Goal: Information Seeking & Learning: Learn about a topic

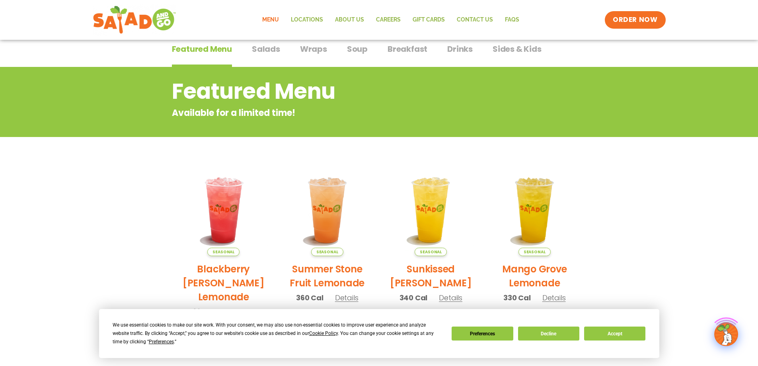
scroll to position [80, 0]
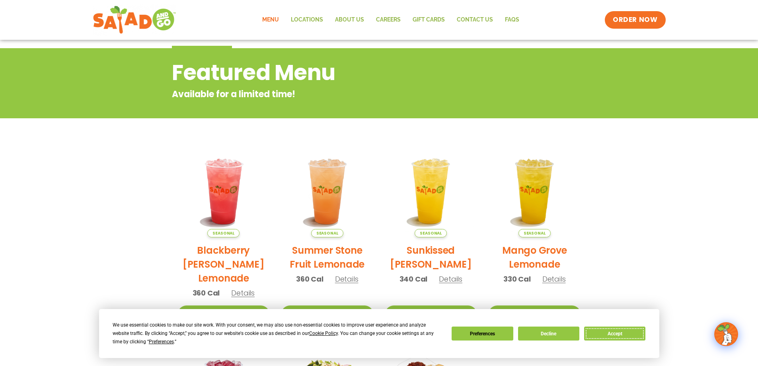
click at [642, 328] on button "Accept" at bounding box center [614, 333] width 61 height 14
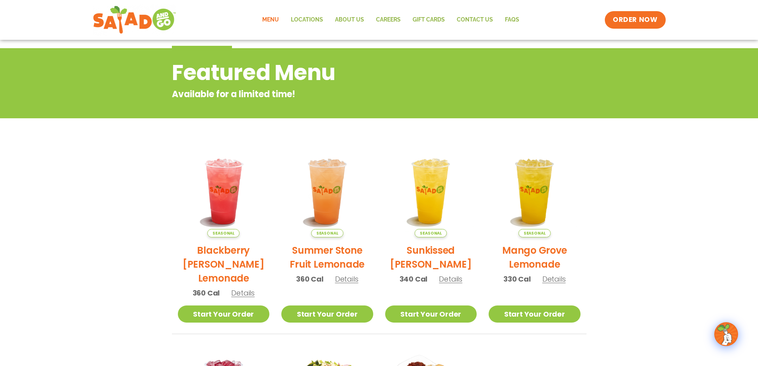
scroll to position [0, 0]
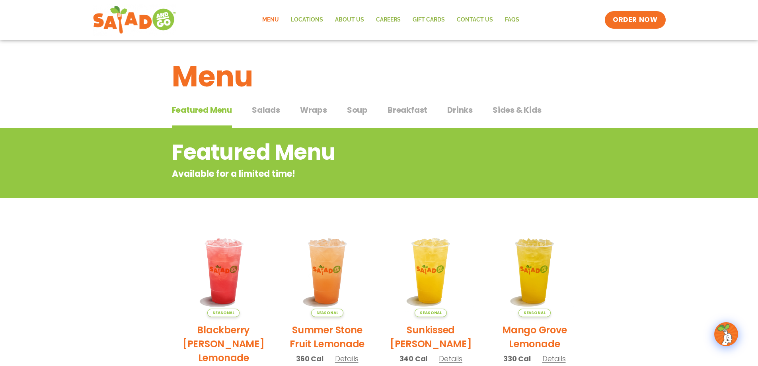
click at [262, 105] on span "Salads" at bounding box center [266, 110] width 28 height 12
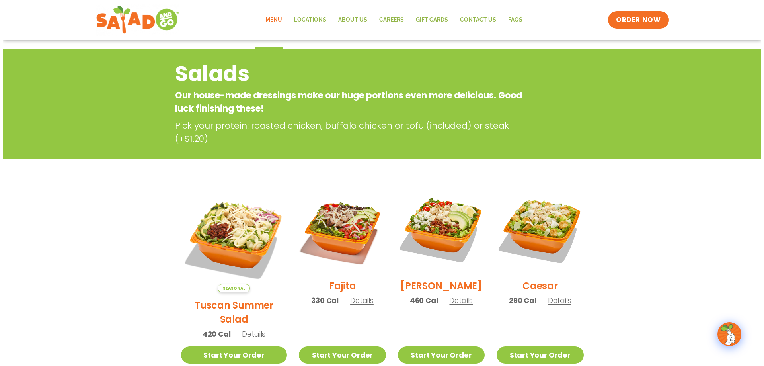
scroll to position [119, 0]
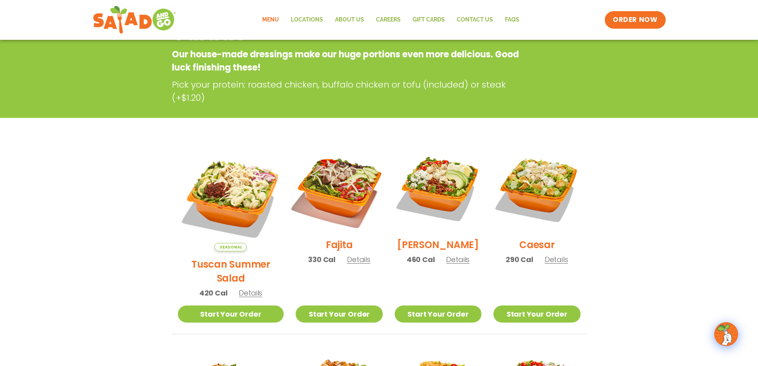
click at [326, 196] on img at bounding box center [339, 188] width 102 height 102
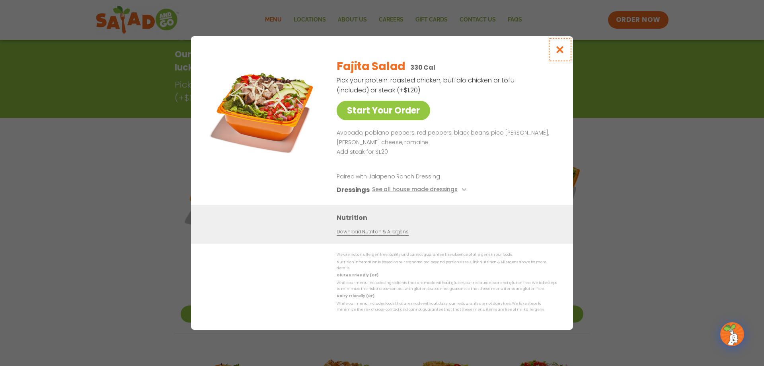
click at [560, 54] on icon "Close modal" at bounding box center [560, 49] width 10 height 8
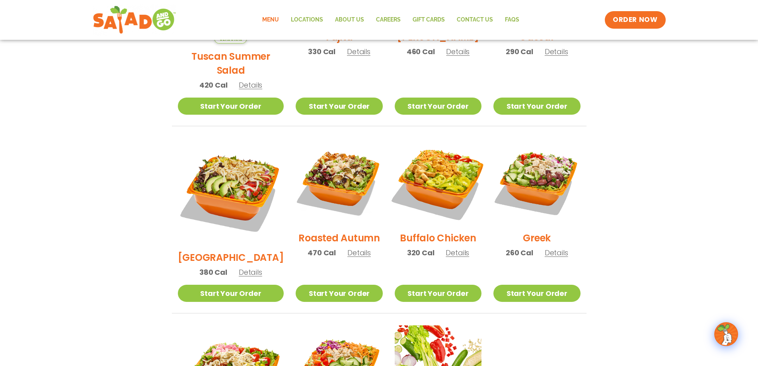
scroll to position [327, 0]
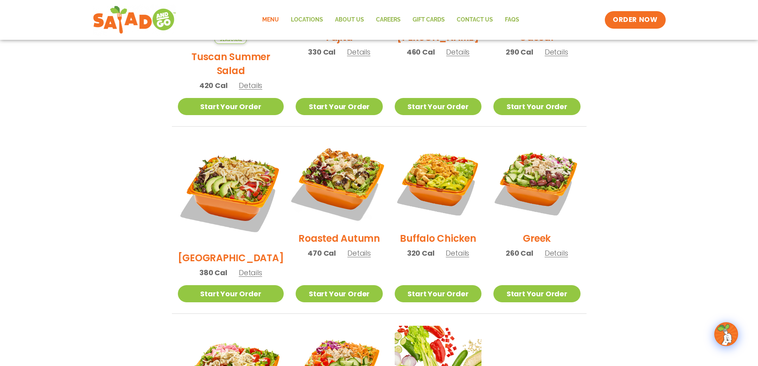
click at [326, 164] on img at bounding box center [339, 182] width 102 height 102
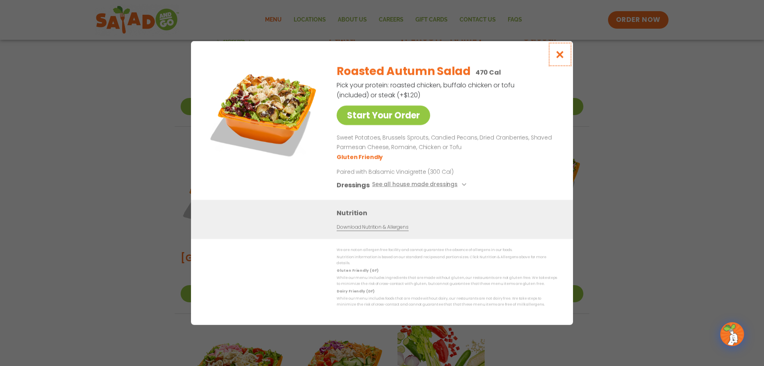
click at [562, 57] on icon "Close modal" at bounding box center [560, 54] width 10 height 8
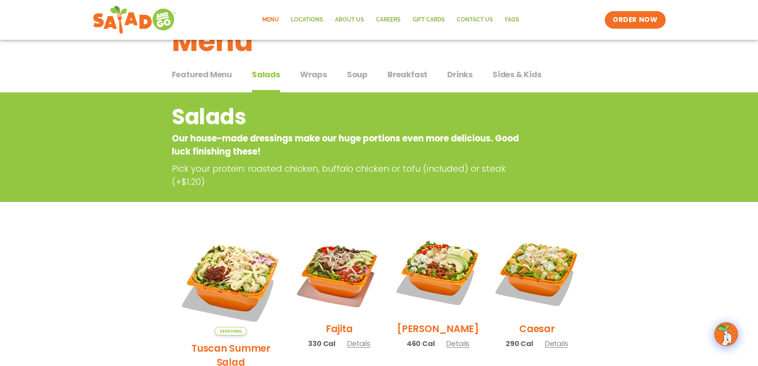
scroll to position [8, 0]
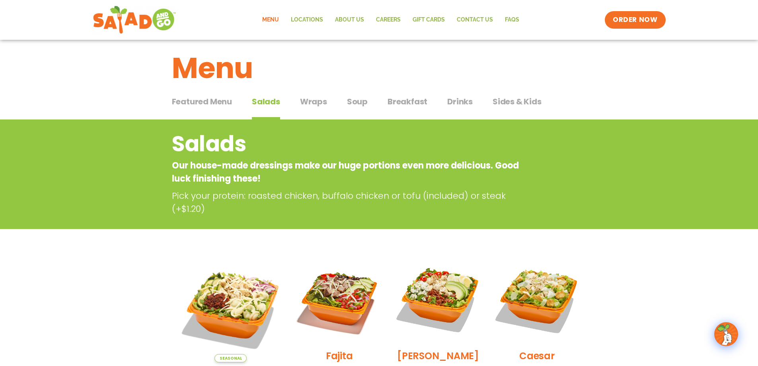
click at [358, 103] on span "Soup" at bounding box center [357, 101] width 21 height 12
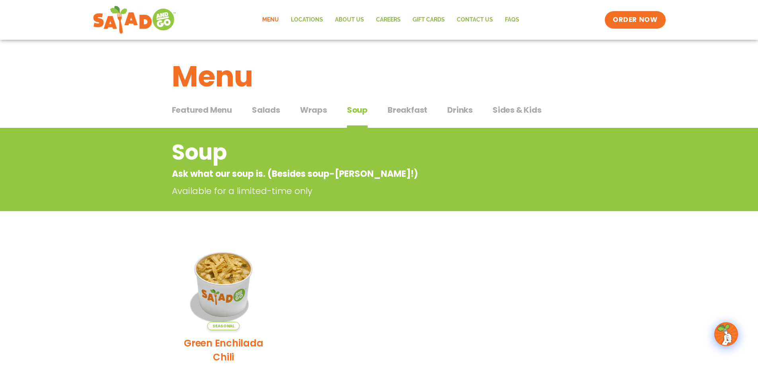
click at [266, 106] on span "Salads" at bounding box center [266, 110] width 28 height 12
